Goal: Information Seeking & Learning: Learn about a topic

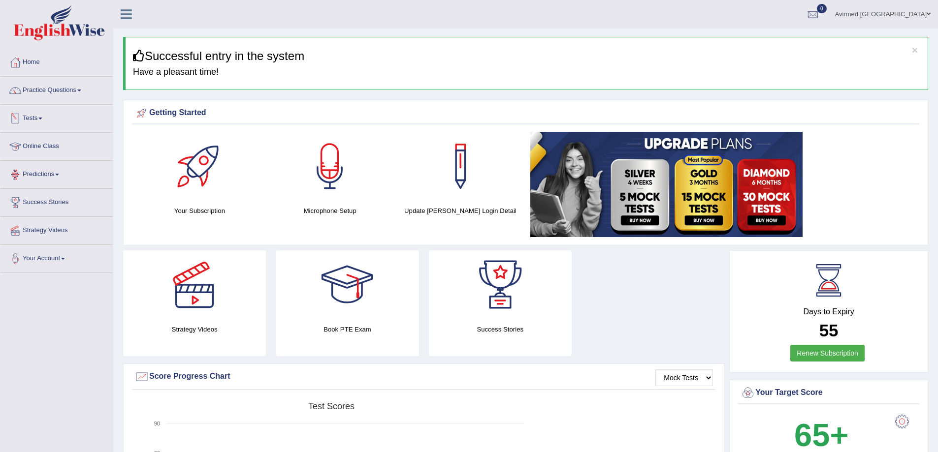
click at [44, 117] on link "Tests" at bounding box center [56, 117] width 112 height 25
click at [83, 89] on link "Practice Questions" at bounding box center [56, 89] width 112 height 25
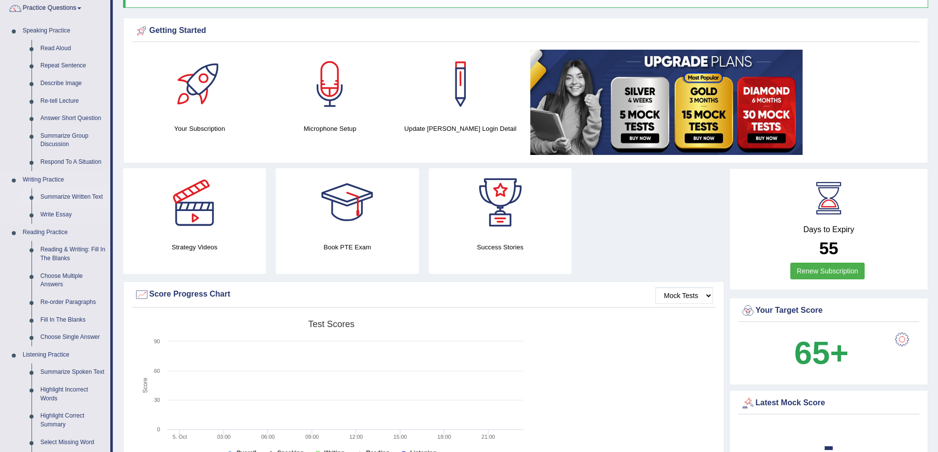
scroll to position [148, 0]
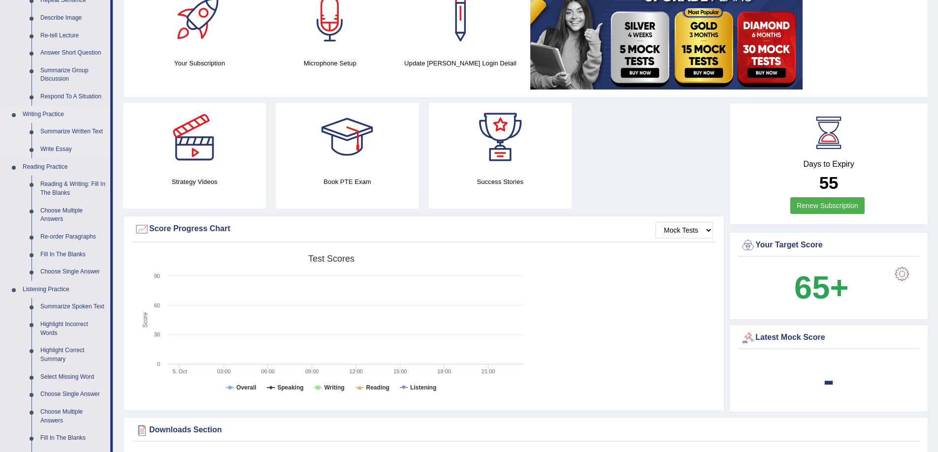
click at [60, 132] on link "Summarize Written Text" at bounding box center [73, 132] width 74 height 18
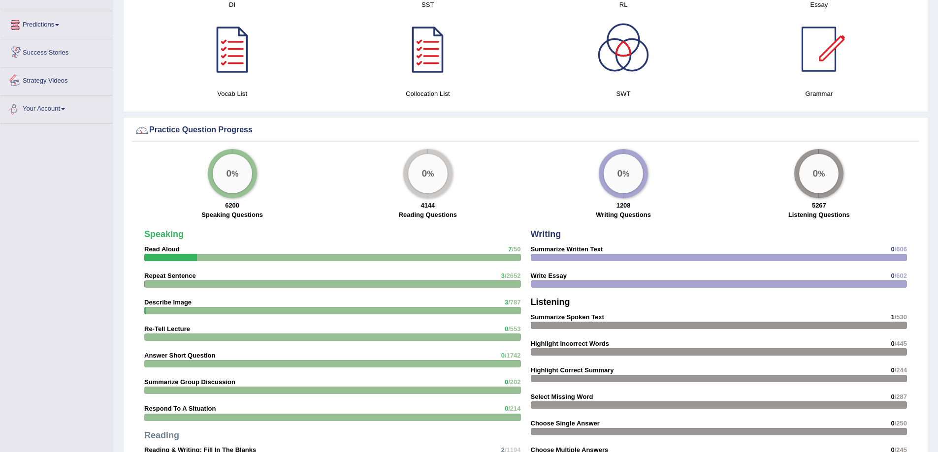
scroll to position [652, 0]
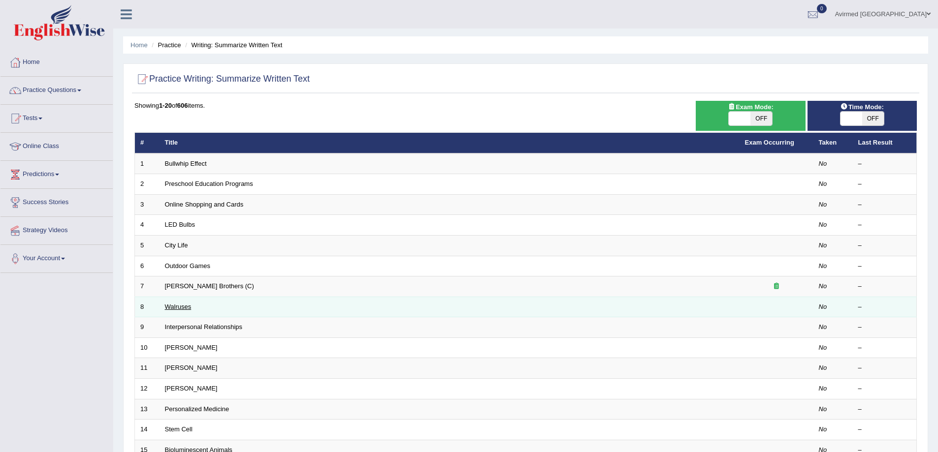
click at [178, 307] on link "Walruses" at bounding box center [178, 306] width 27 height 7
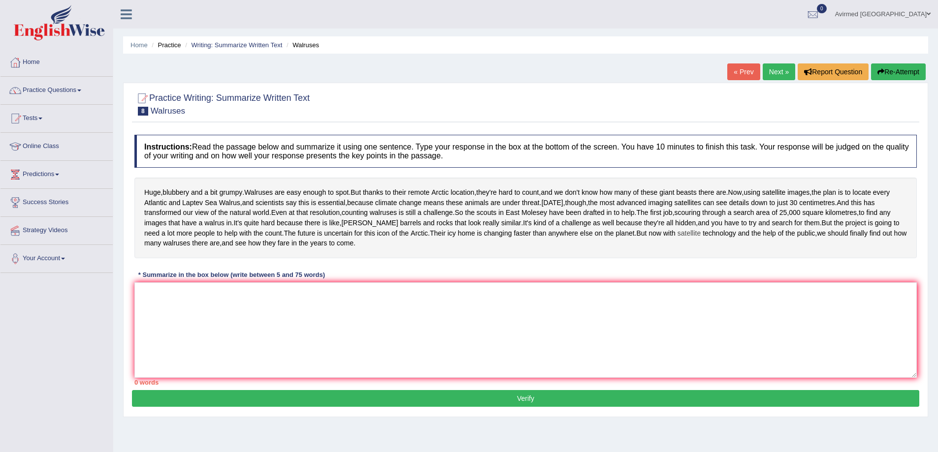
scroll to position [49, 0]
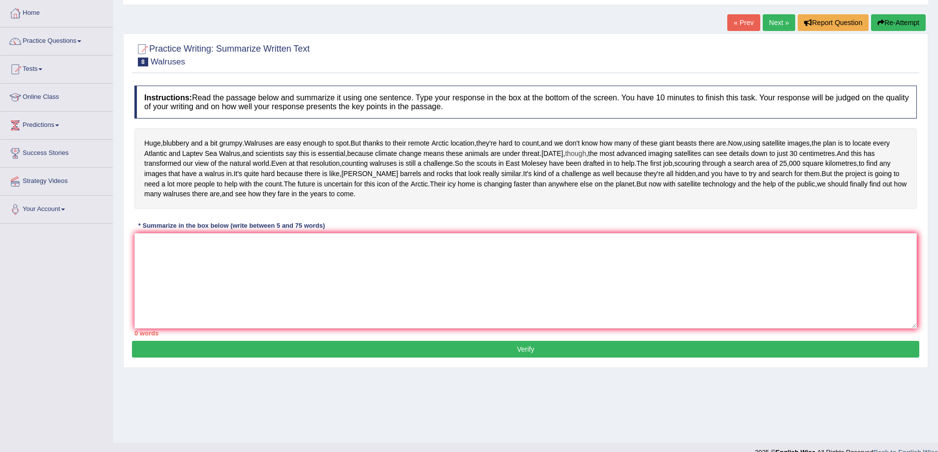
drag, startPoint x: 253, startPoint y: 238, endPoint x: 175, endPoint y: 169, distance: 104.2
click at [176, 170] on div "Huge , blubbery and a bit grumpy . Walruses are easy enough to spot . But thank…" at bounding box center [525, 168] width 782 height 81
click at [177, 300] on textarea at bounding box center [525, 280] width 782 height 95
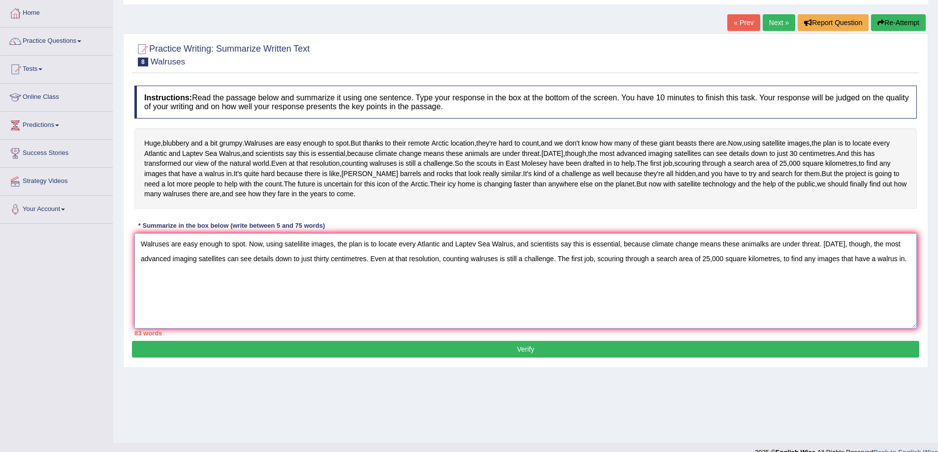
click at [249, 286] on textarea "Walruses are easy enough to spot. Now, using satelilite images, the plan is to …" at bounding box center [525, 280] width 782 height 95
click at [266, 284] on textarea "Walruses are easy enough to spot and Now, using satelilite images, the plan is …" at bounding box center [525, 280] width 782 height 95
click at [828, 284] on textarea "Walruses are easy enough to spot and now, using satelilite images, the plan is …" at bounding box center [525, 280] width 782 height 95
click at [831, 285] on textarea "Walruses are easy enough to spot and now, using satelilite images, the plan is …" at bounding box center [525, 280] width 782 height 95
click at [371, 299] on textarea "Walruses are easy enough to spot and now, using satelilite images, the plan is …" at bounding box center [525, 280] width 782 height 95
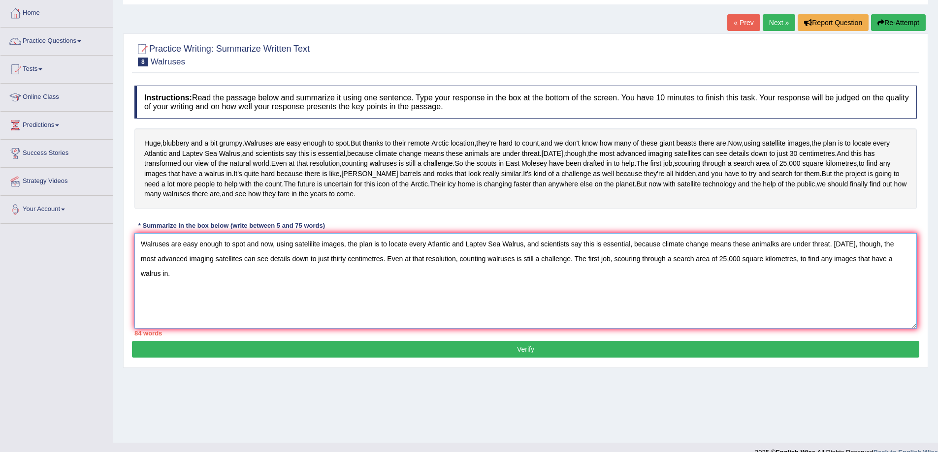
click at [371, 299] on textarea "Walruses are easy enough to spot and now, using satelilite images, the plan is …" at bounding box center [525, 280] width 782 height 95
click at [775, 283] on textarea "Walruses are easy enough to spot and now, using satelilite images, the plan is …" at bounding box center [525, 280] width 782 height 95
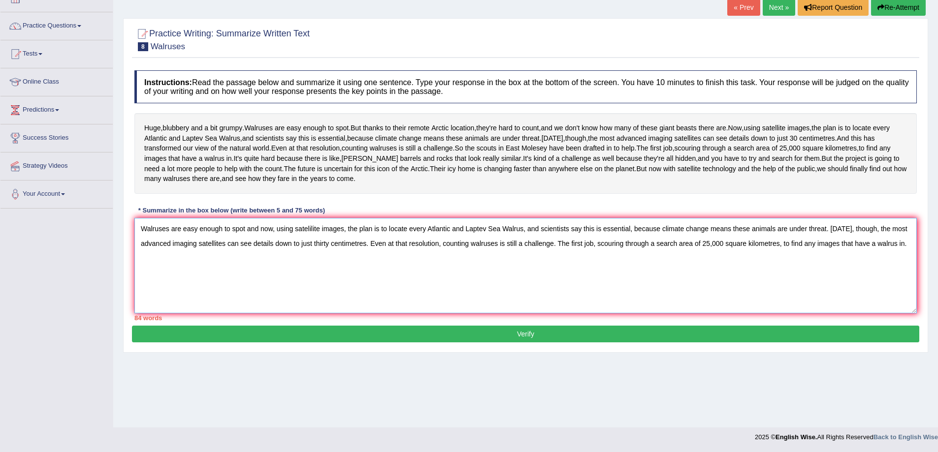
click at [831, 270] on textarea "Walruses are easy enough to spot and now, using satelilite images, the plan is …" at bounding box center [525, 265] width 782 height 95
drag, startPoint x: 908, startPoint y: 286, endPoint x: 557, endPoint y: 299, distance: 351.2
click at [557, 299] on textarea "Walruses are easy enough to spot and now, using satelilite images, the plan is …" at bounding box center [525, 265] width 782 height 95
click at [501, 314] on textarea "Walruses are easy enough to spot and now, using satelilite images, the plan is …" at bounding box center [525, 265] width 782 height 95
click at [907, 287] on textarea "Walruses are easy enough to spot and now, using satelilite images, the plan is …" at bounding box center [525, 265] width 782 height 95
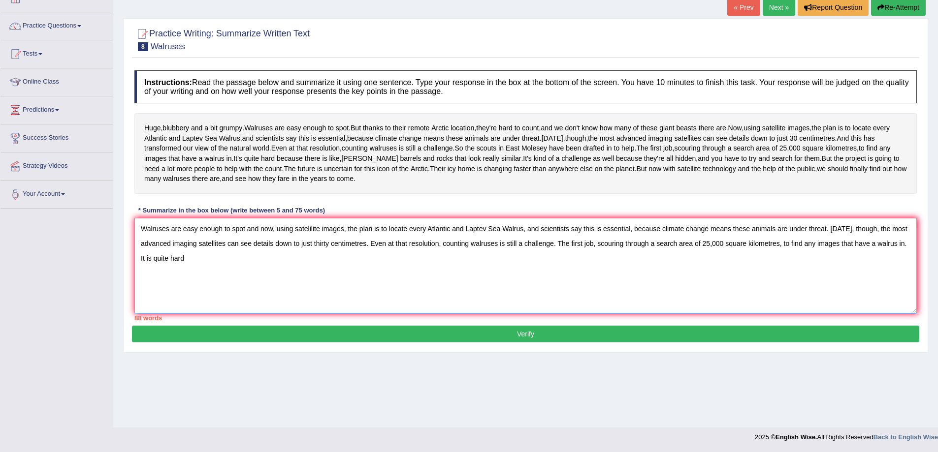
click at [197, 298] on textarea "Walruses are easy enough to spot and now, using satelilite images, the plan is …" at bounding box center [525, 265] width 782 height 95
drag, startPoint x: 274, startPoint y: 267, endPoint x: 258, endPoint y: 270, distance: 16.0
click at [258, 270] on textarea "Walruses are easy enough to spot and now, using satelilite images, the plan is …" at bounding box center [525, 265] width 782 height 95
click at [832, 269] on textarea "Walruses are easy enough to spot and now, using satelilite images, the plan is …" at bounding box center [525, 265] width 782 height 95
click at [830, 272] on textarea "Walruses are easy enough to spot and now, using satelilite images, the plan is …" at bounding box center [525, 265] width 782 height 95
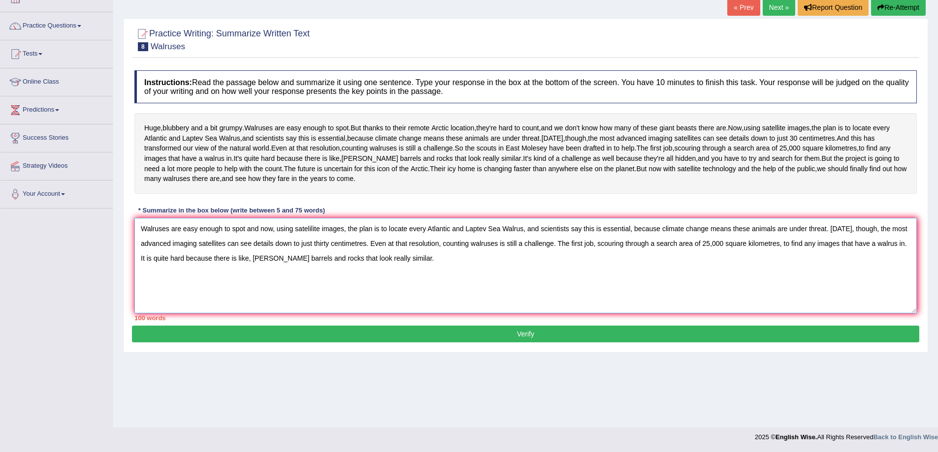
click at [370, 284] on textarea "Walruses are easy enough to spot and now, using satelilite images, the plan is …" at bounding box center [525, 265] width 782 height 95
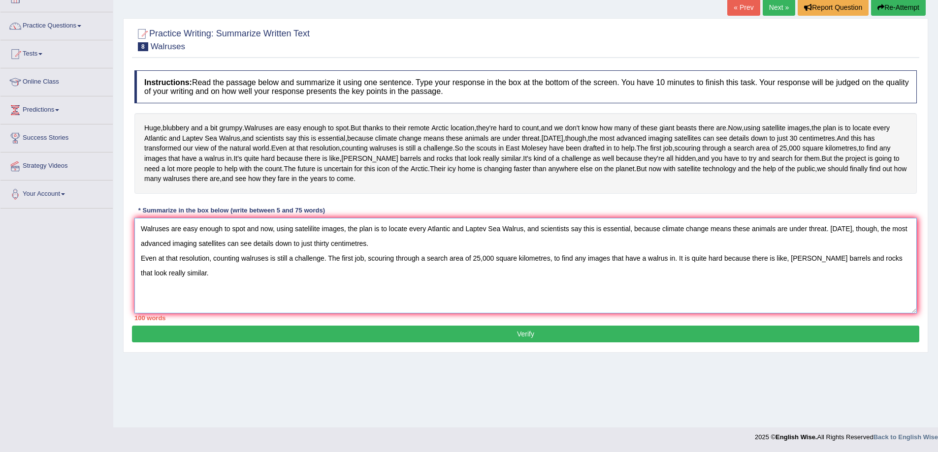
drag, startPoint x: 163, startPoint y: 315, endPoint x: 139, endPoint y: 302, distance: 27.7
click at [139, 302] on textarea "Walruses are easy enough to spot and now, using satelilite images, the plan is …" at bounding box center [525, 265] width 782 height 95
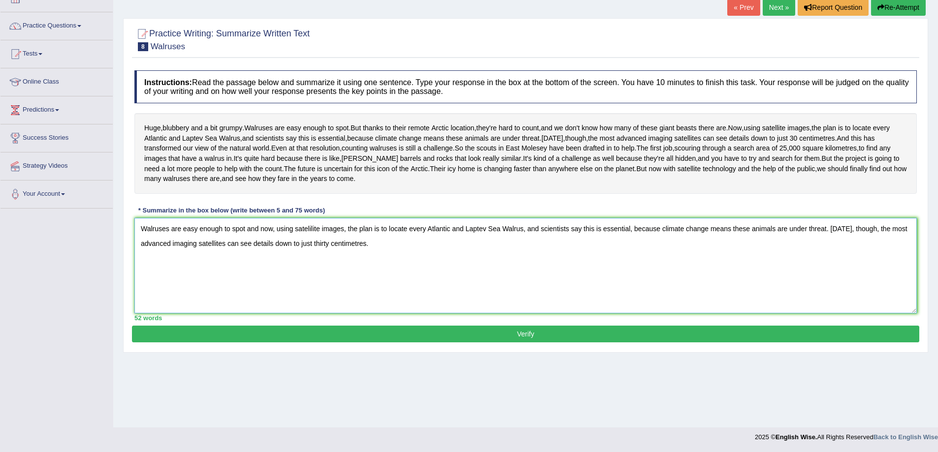
click at [403, 296] on textarea "Walruses are easy enough to spot and now, using satelilite images, the plan is …" at bounding box center [525, 265] width 782 height 95
click at [398, 288] on textarea "Walruses are easy enough to spot and now, using satelilite images, the plan is …" at bounding box center [525, 265] width 782 height 95
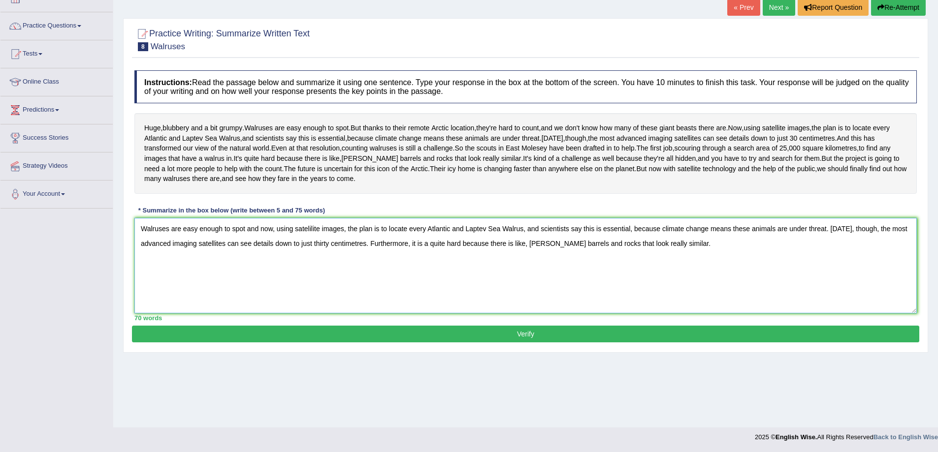
drag, startPoint x: 632, startPoint y: 290, endPoint x: 371, endPoint y: 284, distance: 261.9
click at [371, 284] on textarea "Walruses are easy enough to spot and now, using satelilite images, the plan is …" at bounding box center [525, 265] width 782 height 95
click at [451, 314] on textarea "Walruses are easy enough to spot and now, using satelilite images, the plan is …" at bounding box center [525, 265] width 782 height 95
click at [248, 271] on textarea "Walruses are easy enough to spot and now, using satelilite images, the plan is …" at bounding box center [525, 265] width 782 height 95
click at [244, 269] on textarea "Walruses are easy enough to spot and now, using satelilite images, the plan is …" at bounding box center [525, 265] width 782 height 95
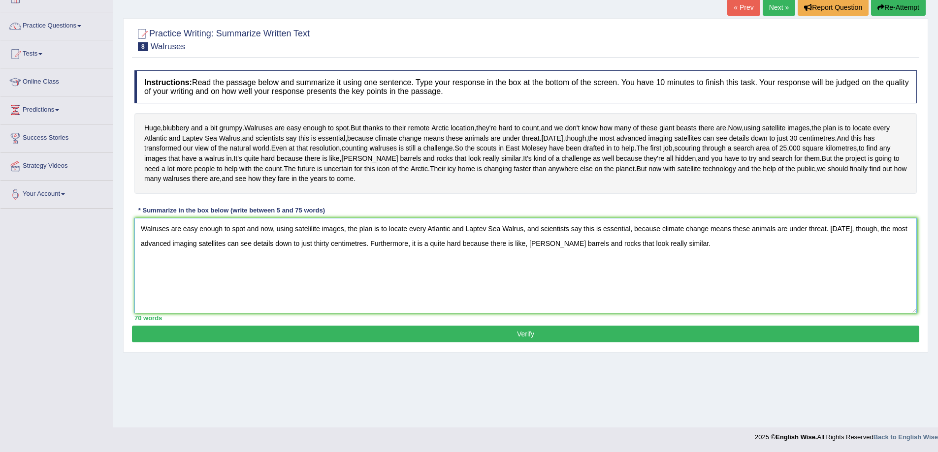
click at [247, 270] on textarea "Walruses are easy enough to spot and now, using satelilite images, the plan is …" at bounding box center [525, 265] width 782 height 95
click at [832, 271] on textarea "Walruses are easy enough to spot, and now, using satelilite images, the plan is…" at bounding box center [525, 265] width 782 height 95
drag, startPoint x: 444, startPoint y: 287, endPoint x: 139, endPoint y: 290, distance: 305.2
click at [139, 290] on textarea "Walruses are easy enough to spot, and now, using satelilite images, the plan is…" at bounding box center [525, 265] width 782 height 95
drag, startPoint x: 873, startPoint y: 271, endPoint x: 833, endPoint y: 274, distance: 40.0
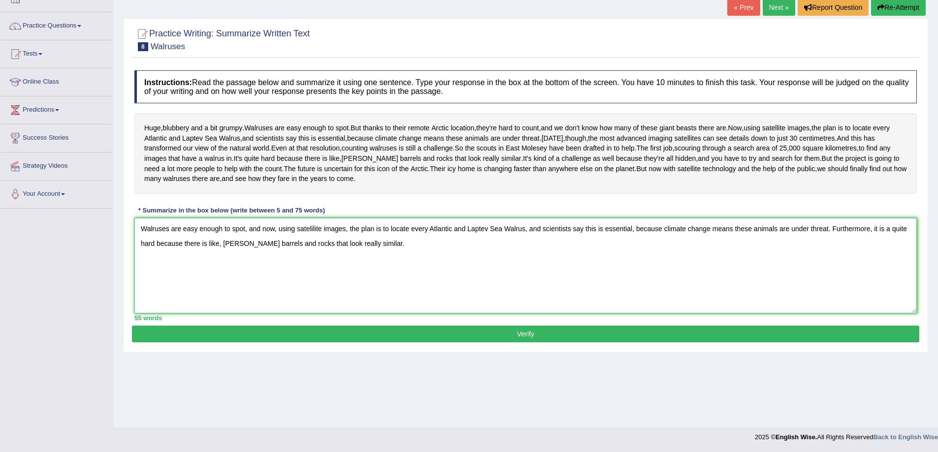
click at [833, 274] on textarea "Walruses are easy enough to spot, and now, using satelilite images, the plan is…" at bounding box center [525, 265] width 782 height 95
click at [833, 269] on textarea "Walruses are easy enough to spot, and now, using satelilite images, the plan is…" at bounding box center [525, 265] width 782 height 95
click at [830, 271] on textarea "Walruses are easy enough to spot, and now, using satelilite images, the plan is…" at bounding box center [525, 265] width 782 height 95
click at [845, 271] on textarea "Walruses are easy enough to spot, and now, using satelilite images, the plan is…" at bounding box center [525, 265] width 782 height 95
click at [832, 271] on textarea "Walruses are easy enough to spot, and now, using satelilite images, the plan is…" at bounding box center [525, 265] width 782 height 95
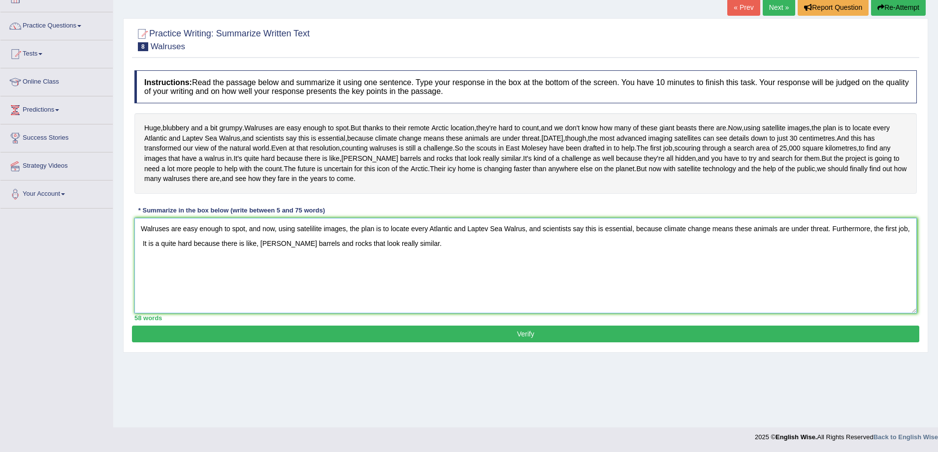
click at [832, 270] on textarea "Walruses are easy enough to spot, and now, using satelilite images, the plan is…" at bounding box center [525, 265] width 782 height 95
drag, startPoint x: 403, startPoint y: 286, endPoint x: 138, endPoint y: 289, distance: 265.3
click at [138, 289] on textarea "Walruses are easy enough to spot, and now, using satelilite images, the plan is…" at bounding box center [525, 265] width 782 height 95
click at [908, 271] on textarea "Walruses are easy enough to spot, and now, using satelilite images, the plan is…" at bounding box center [525, 265] width 782 height 95
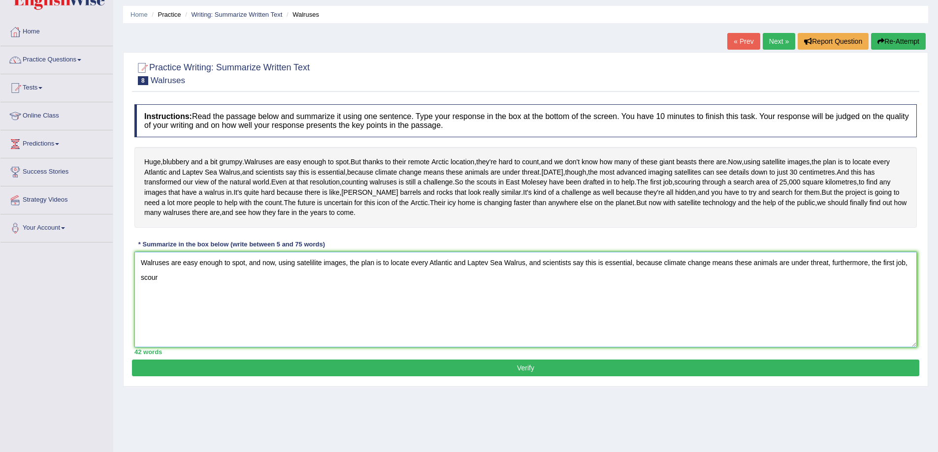
scroll to position [15, 0]
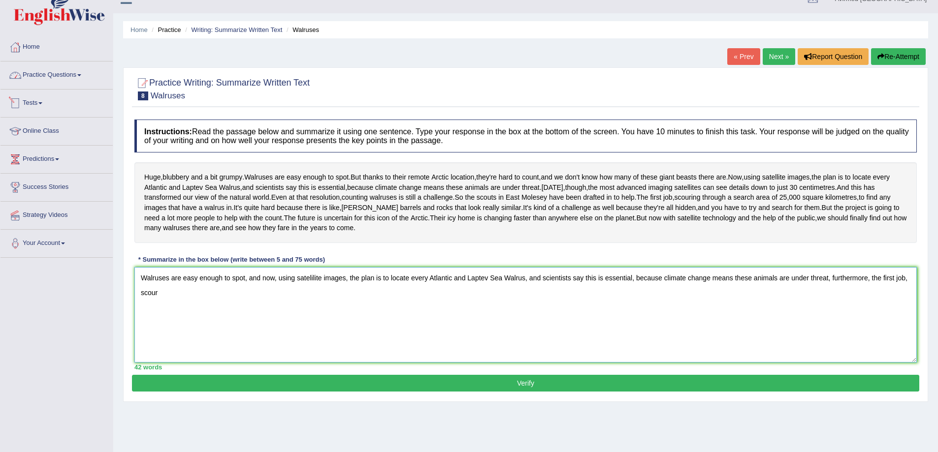
type textarea "Walruses are easy enough to spot, and now, using satelilite images, the plan is…"
click at [82, 74] on link "Practice Questions" at bounding box center [56, 74] width 112 height 25
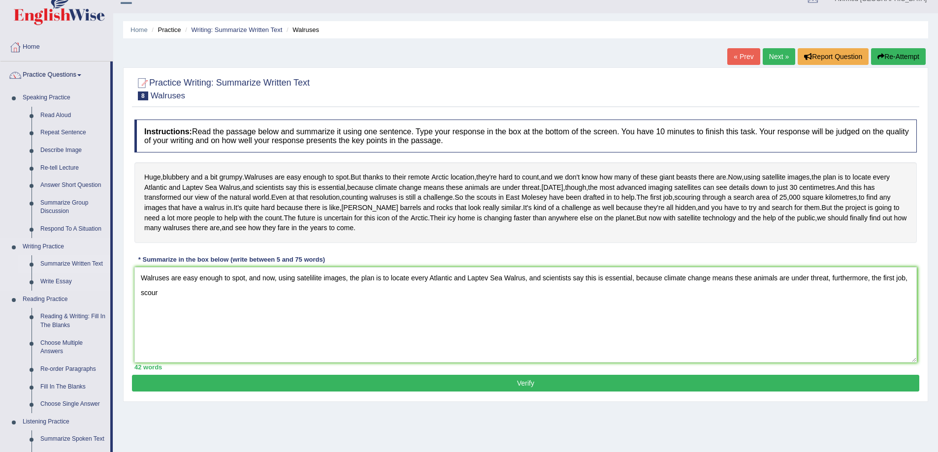
click at [66, 262] on link "Summarize Written Text" at bounding box center [73, 264] width 74 height 18
